Goal: Navigation & Orientation: Go to known website

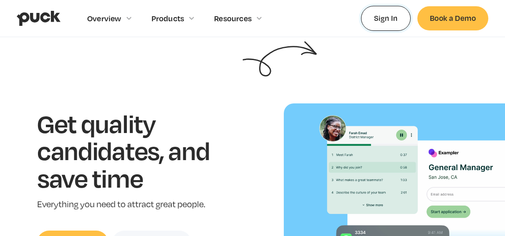
click at [386, 25] on link "Sign In" at bounding box center [386, 18] width 50 height 25
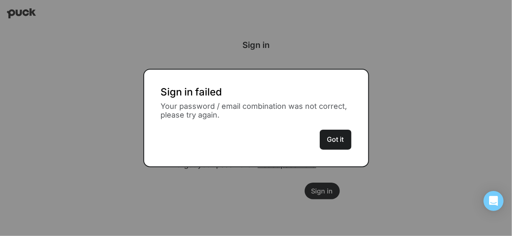
click at [324, 144] on button "Got it" at bounding box center [336, 140] width 32 height 20
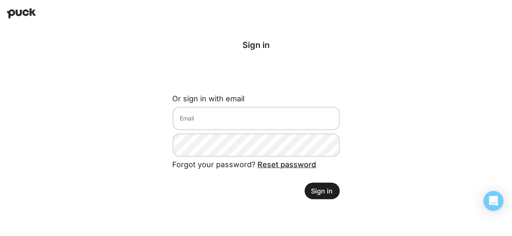
click at [35, 11] on img at bounding box center [21, 13] width 29 height 10
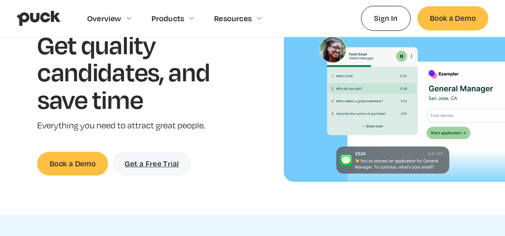
scroll to position [74, 0]
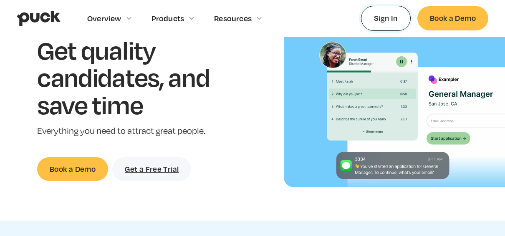
click at [386, 13] on link "Sign In" at bounding box center [386, 18] width 50 height 25
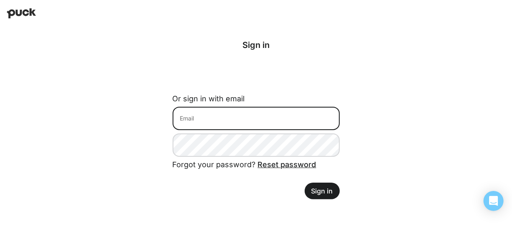
click at [244, 117] on input at bounding box center [255, 118] width 167 height 23
